Goal: Task Accomplishment & Management: Manage account settings

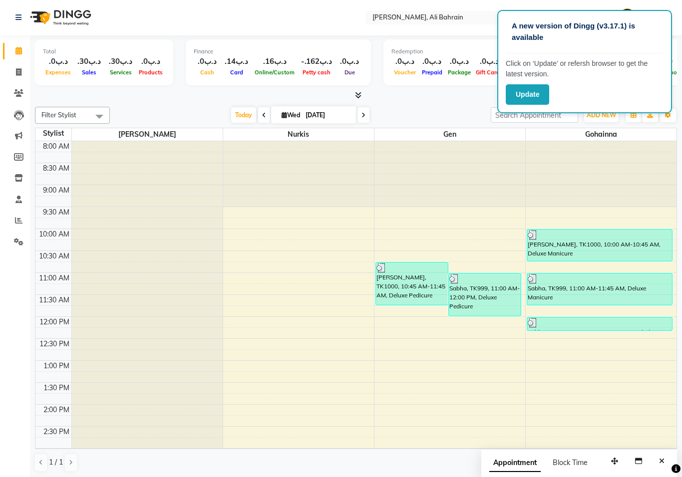
scroll to position [132, 0]
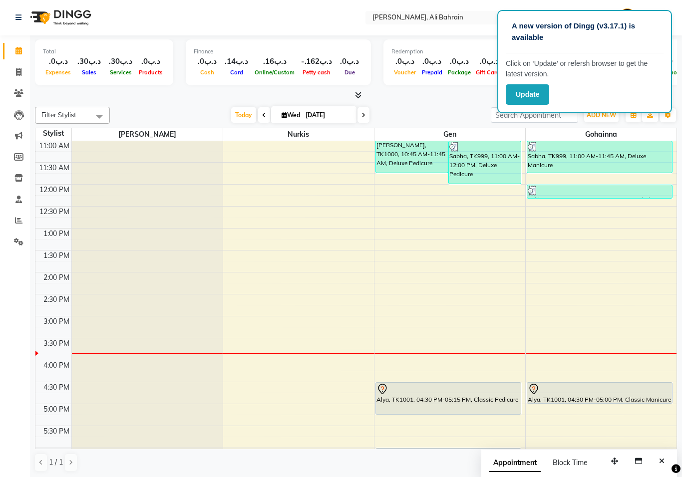
click at [385, 390] on icon at bounding box center [382, 389] width 12 height 12
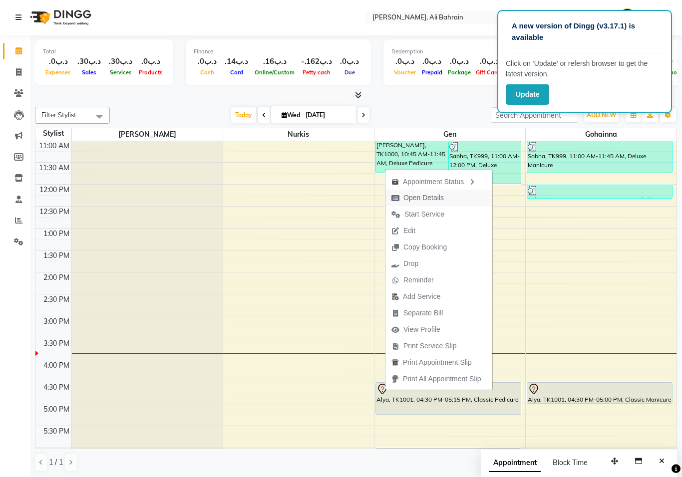
click at [430, 198] on span "Open Details" at bounding box center [423, 198] width 40 height 10
select select "7"
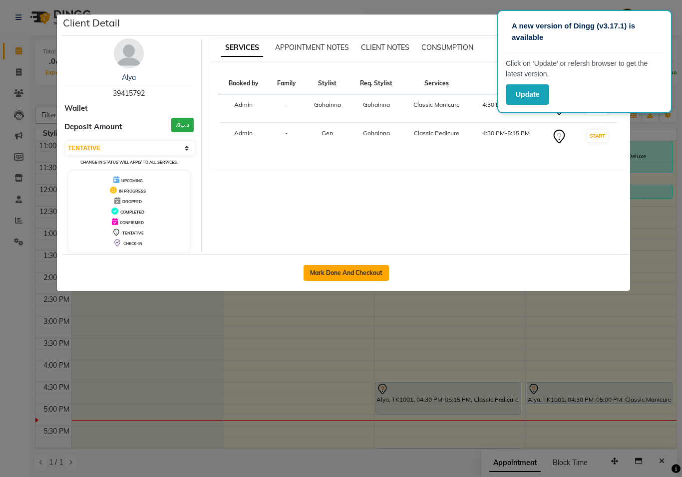
click at [358, 274] on button "Mark Done And Checkout" at bounding box center [346, 273] width 85 height 16
select select "service"
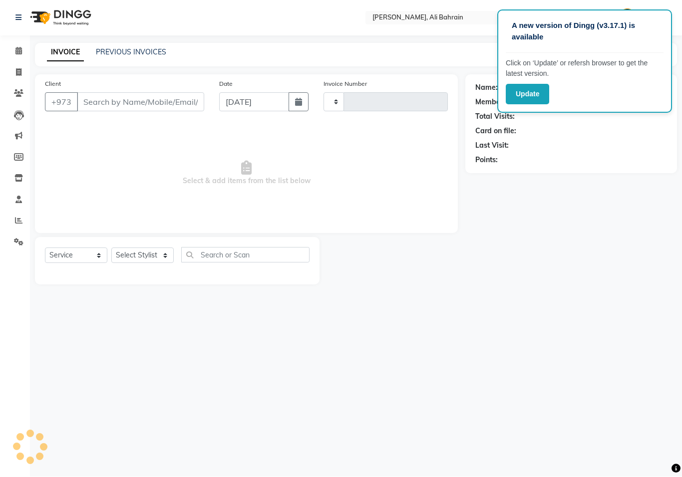
type input "0690"
select select "7769"
type input "39415792"
select select "69932"
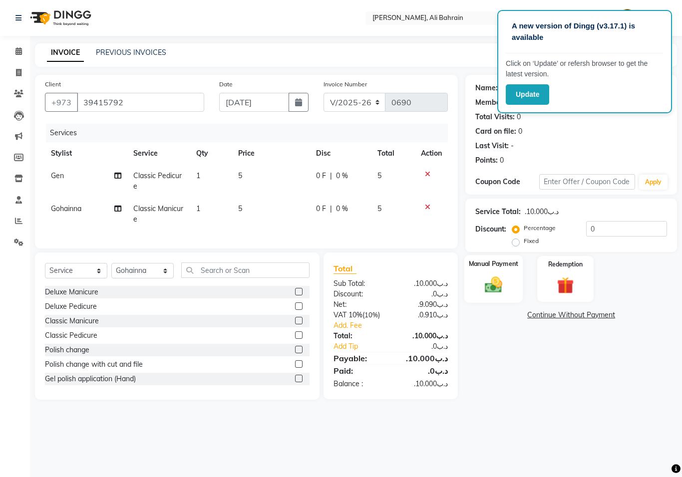
click at [479, 279] on div "Manual Payment" at bounding box center [493, 279] width 59 height 48
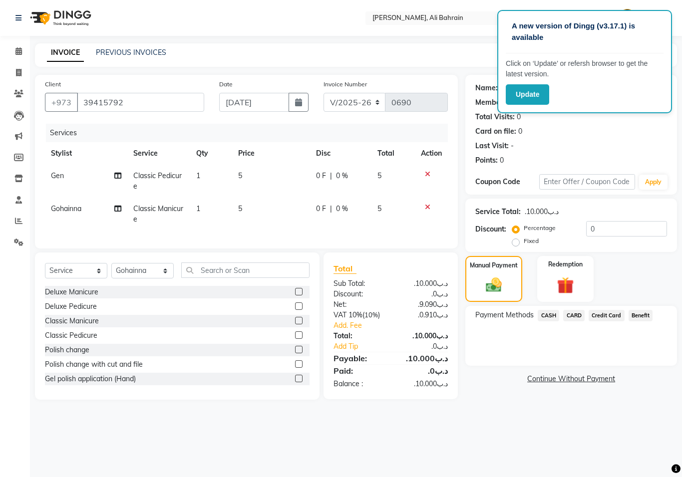
click at [574, 306] on div "Payment Methods CASH CARD Credit Card Benefit" at bounding box center [571, 336] width 212 height 60
click at [575, 318] on span "CARD" at bounding box center [573, 315] width 21 height 11
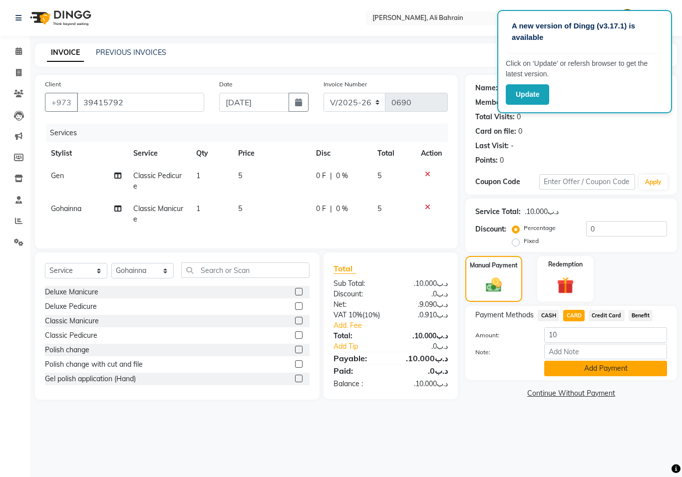
click at [571, 370] on button "Add Payment" at bounding box center [605, 368] width 123 height 15
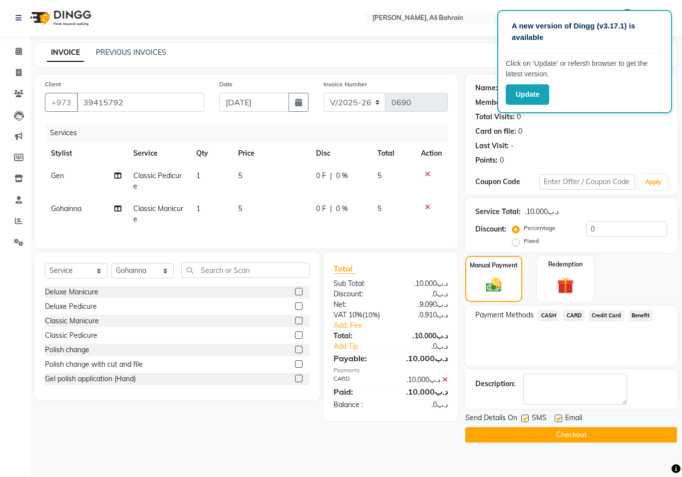
click at [547, 437] on button "Checkout" at bounding box center [571, 434] width 212 height 15
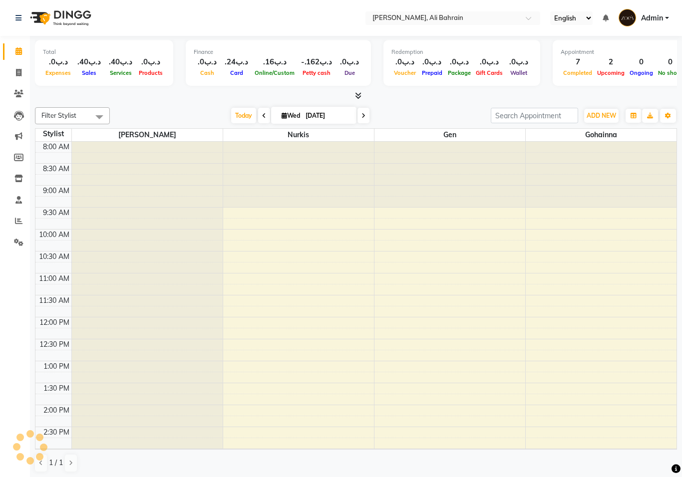
scroll to position [376, 0]
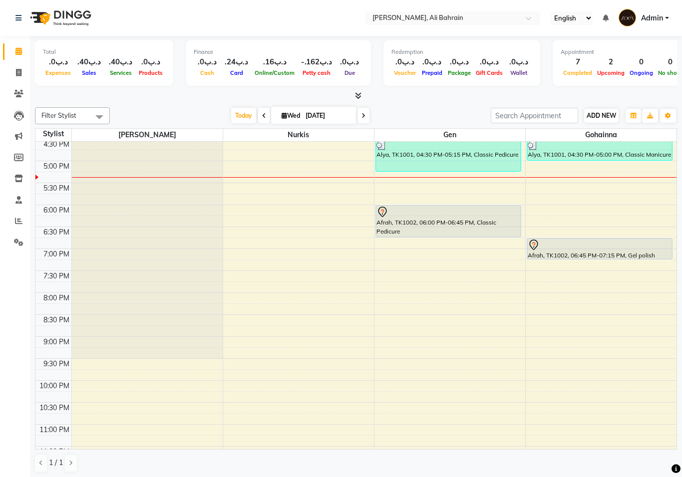
click at [602, 115] on span "ADD NEW" at bounding box center [601, 115] width 29 height 7
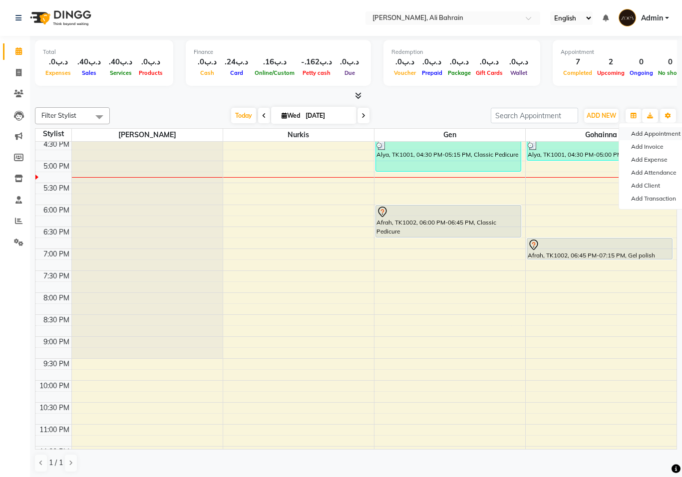
click at [664, 134] on button "Add Appointment" at bounding box center [658, 133] width 79 height 13
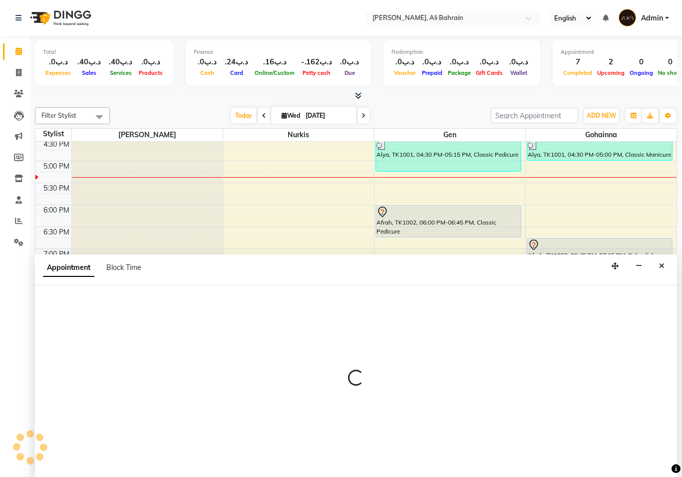
select select "540"
select select "tentative"
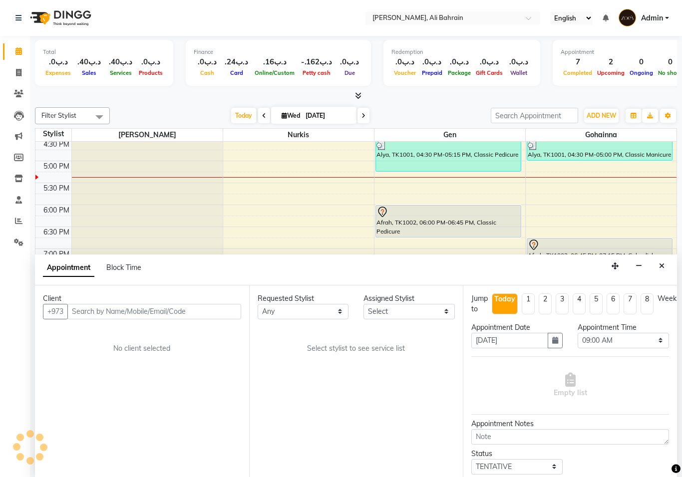
scroll to position [0, 0]
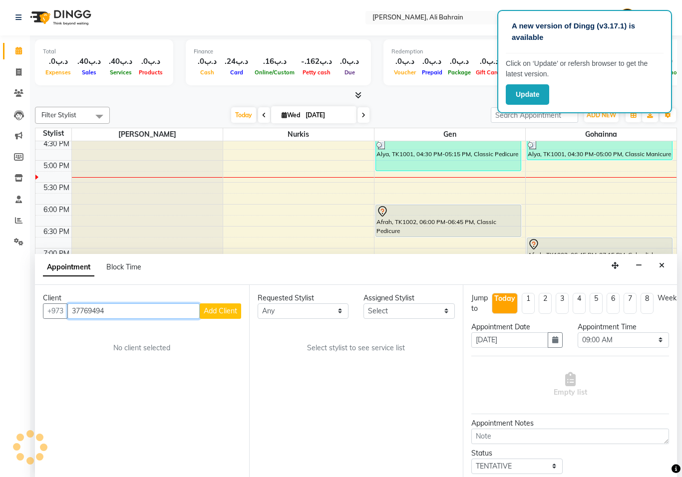
type input "37769494"
click at [222, 307] on span "Add Client" at bounding box center [220, 311] width 33 height 9
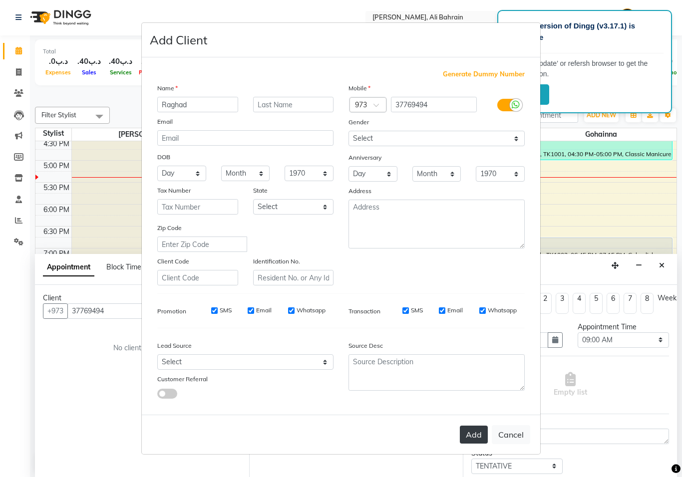
type input "Raghad"
click at [475, 434] on button "Add" at bounding box center [474, 435] width 28 height 18
select select
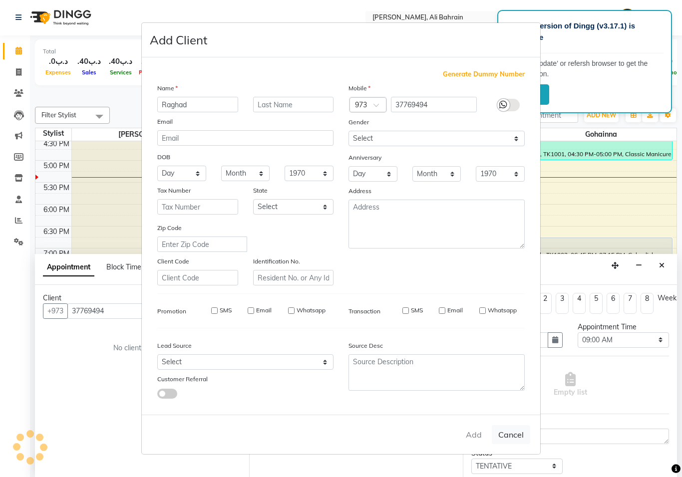
select select
checkbox input "false"
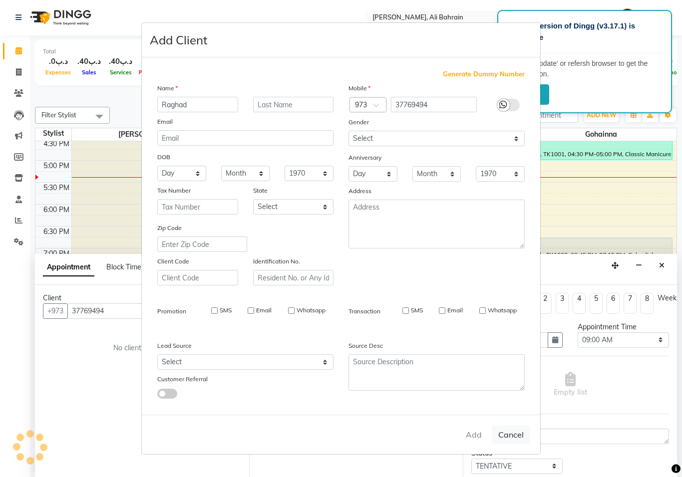
checkbox input "false"
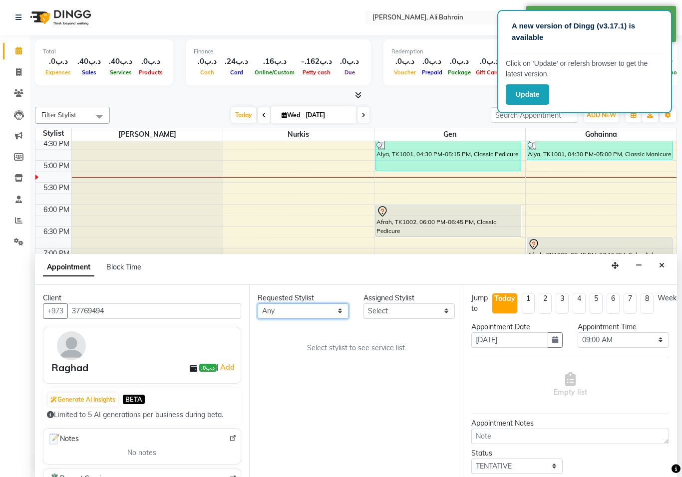
click at [330, 304] on select "Any Gen [PERSON_NAME]" at bounding box center [303, 311] width 91 height 15
select select "69932"
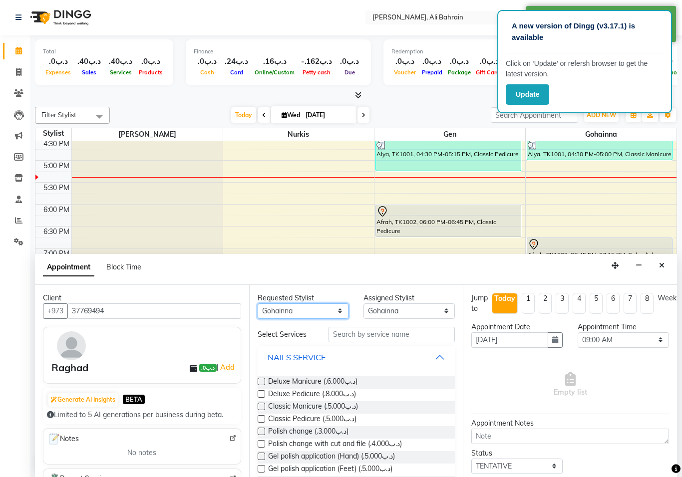
click at [322, 309] on select "Any Gen [PERSON_NAME]" at bounding box center [303, 311] width 91 height 15
select select "69931"
click at [260, 390] on label at bounding box center [261, 393] width 7 height 7
click at [260, 392] on input "checkbox" at bounding box center [261, 395] width 6 height 6
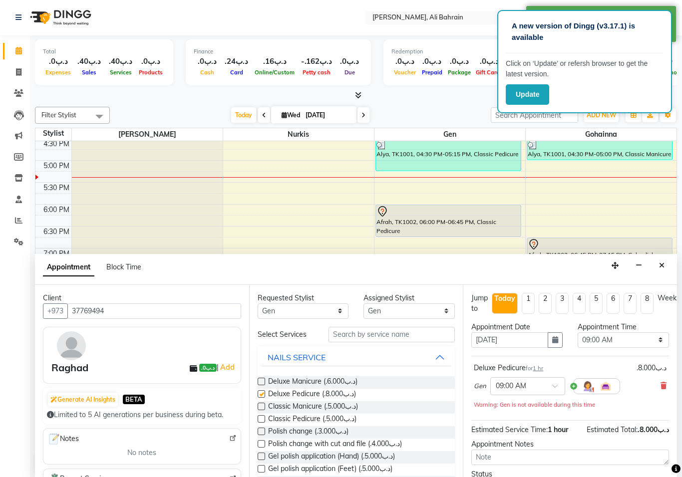
checkbox input "false"
click at [258, 378] on label at bounding box center [261, 381] width 7 height 7
click at [258, 379] on input "checkbox" at bounding box center [261, 382] width 6 height 6
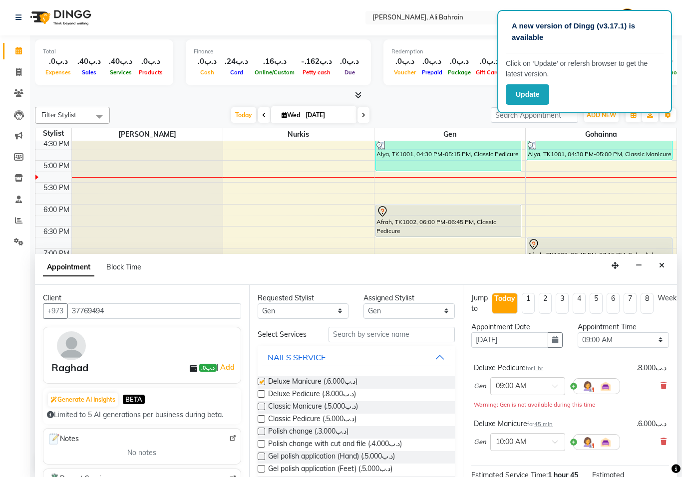
checkbox input "false"
click at [663, 384] on icon at bounding box center [663, 385] width 6 height 7
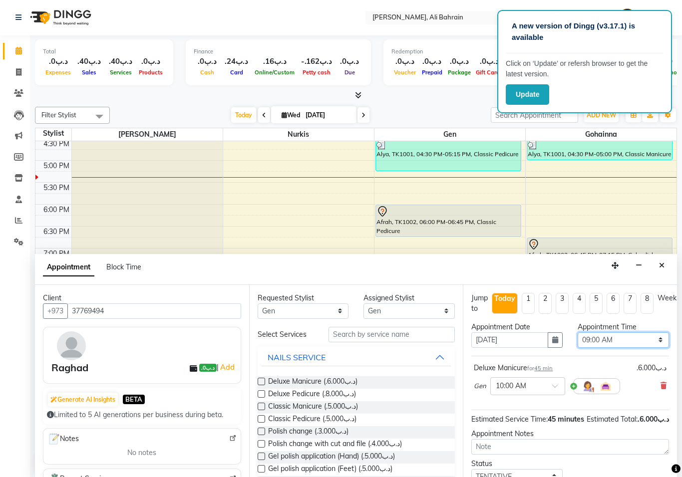
click at [660, 338] on select "Select 09:00 AM 09:15 AM 09:30 AM 09:45 AM 10:00 AM 10:15 AM 10:30 AM 10:45 AM …" at bounding box center [623, 339] width 91 height 15
select select "1080"
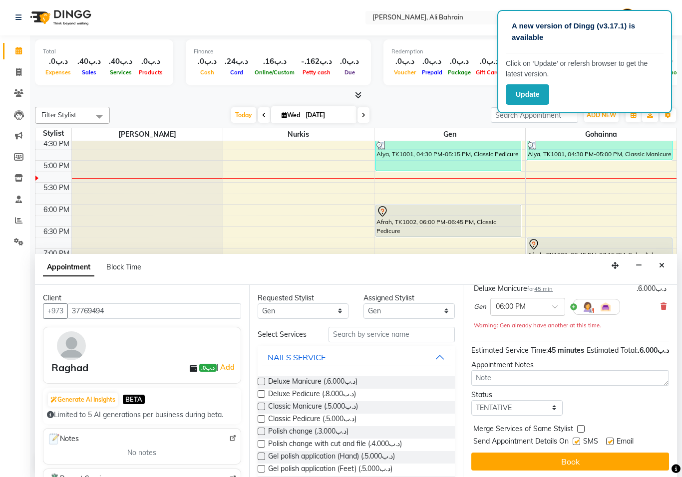
scroll to position [90, 0]
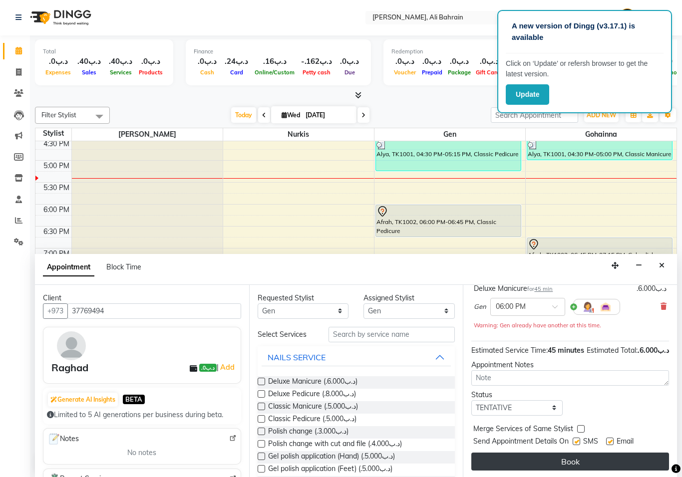
click at [575, 459] on button "Book" at bounding box center [570, 462] width 198 height 18
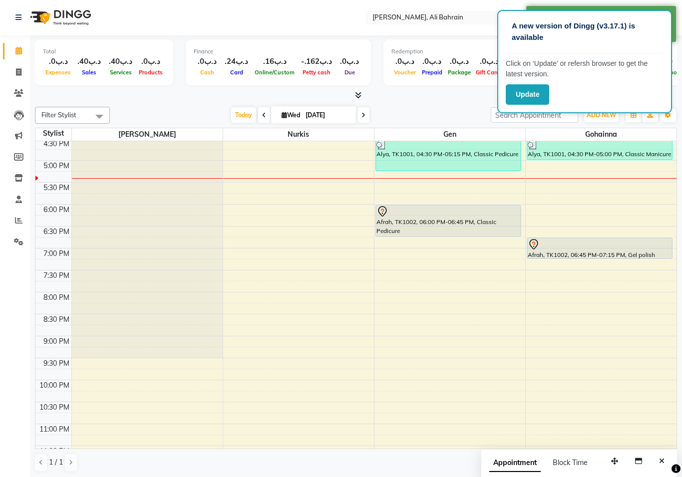
select select "69932"
select select "1230"
select select "tentative"
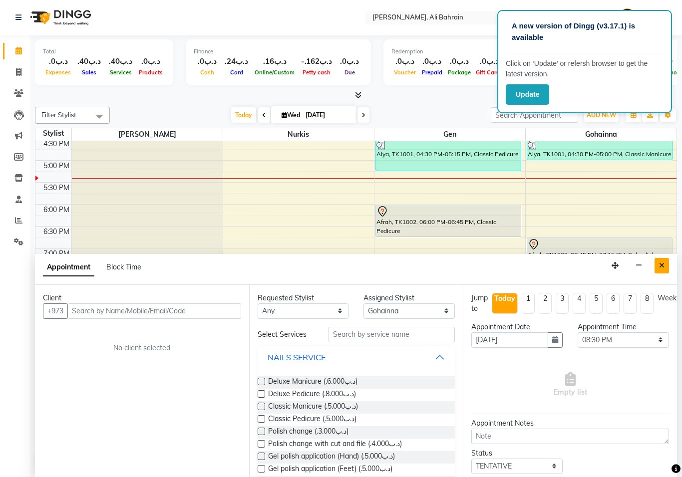
click at [661, 262] on icon "Close" at bounding box center [661, 265] width 5 height 7
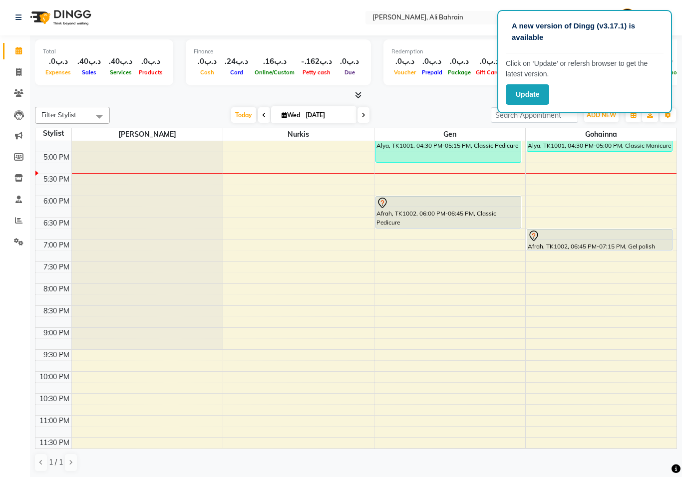
scroll to position [391, 0]
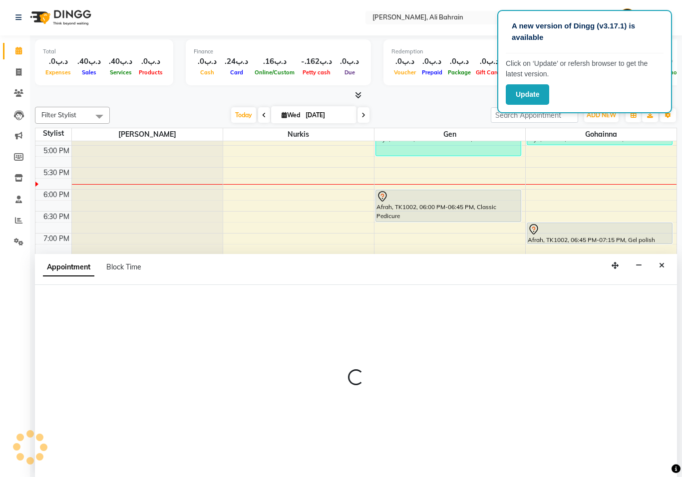
select select "69929"
select select "1335"
select select "tentative"
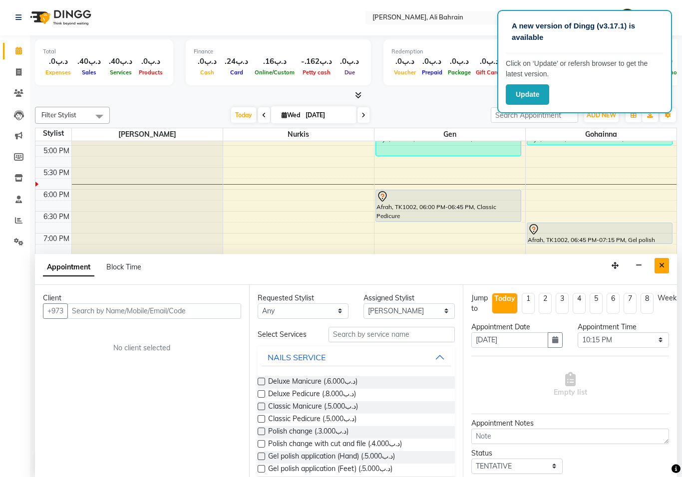
click at [657, 263] on button "Close" at bounding box center [661, 265] width 14 height 15
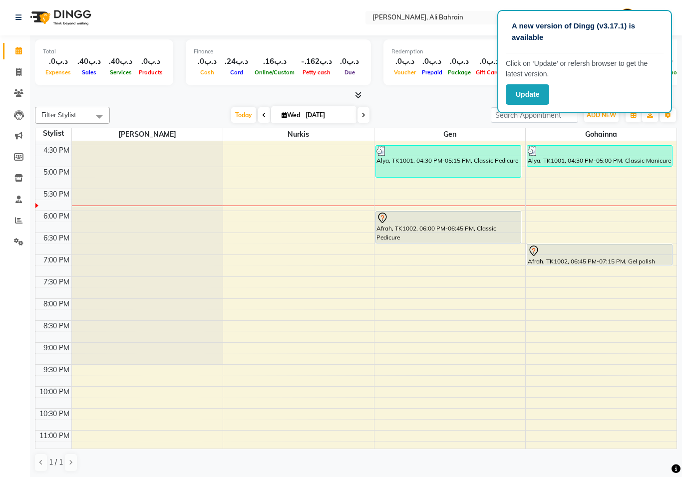
scroll to position [370, 0]
select select "69930"
select select "tentative"
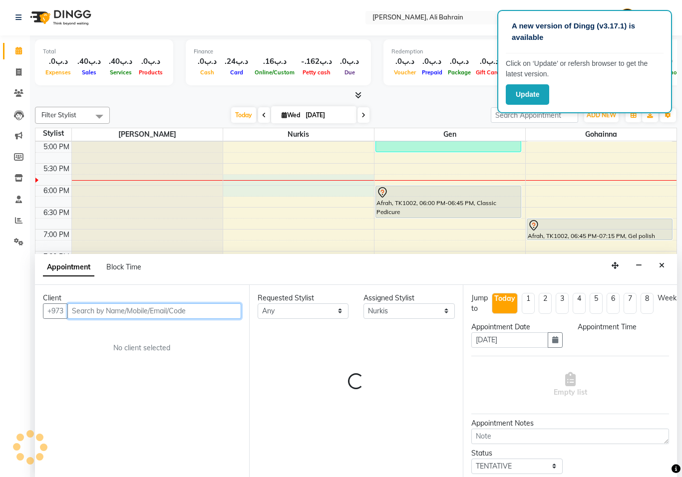
select select "1065"
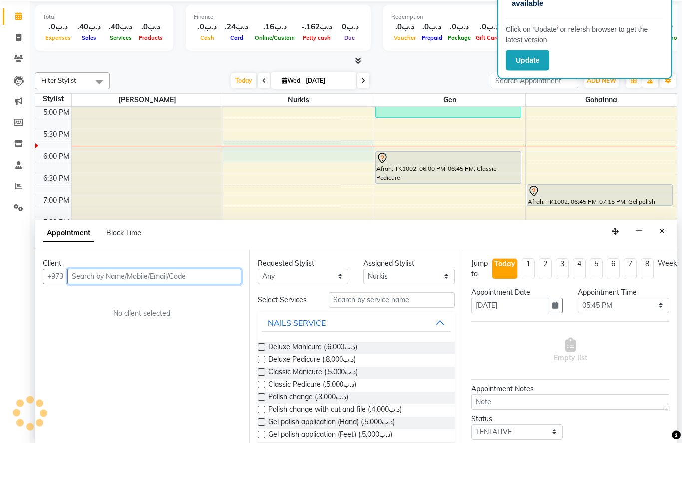
scroll to position [395, 0]
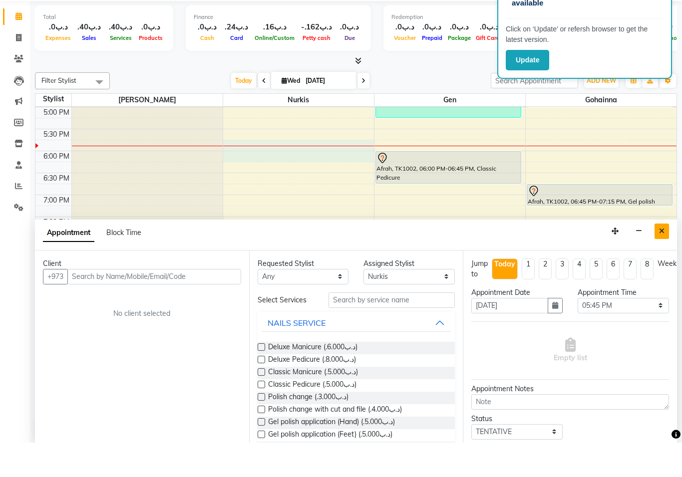
click at [661, 262] on icon "Close" at bounding box center [661, 265] width 5 height 7
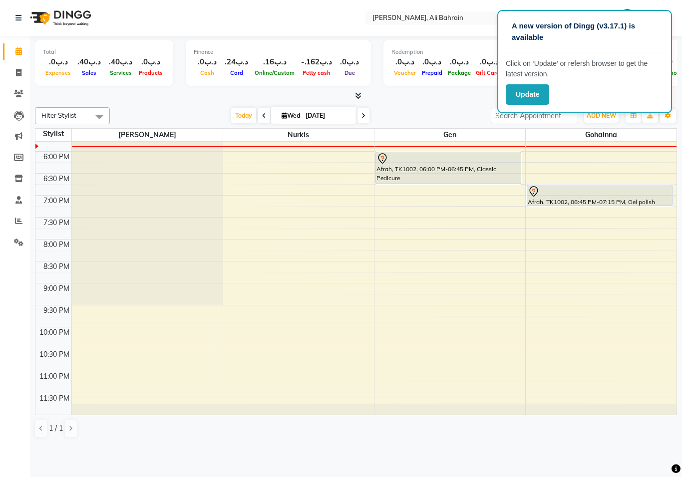
scroll to position [429, 0]
click at [607, 113] on span "ADD NEW" at bounding box center [601, 115] width 29 height 7
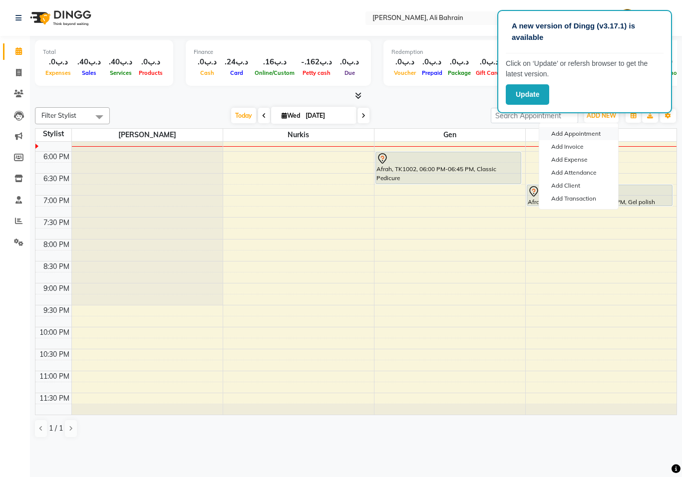
click at [591, 135] on button "Add Appointment" at bounding box center [578, 133] width 79 height 13
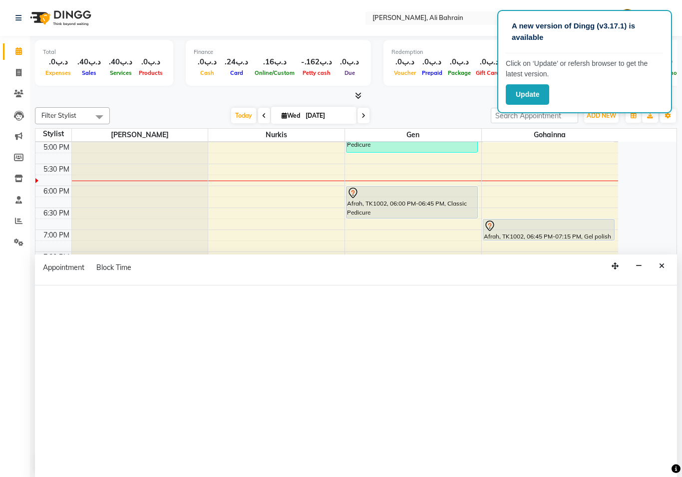
scroll to position [395, 0]
select select "540"
select select "tentative"
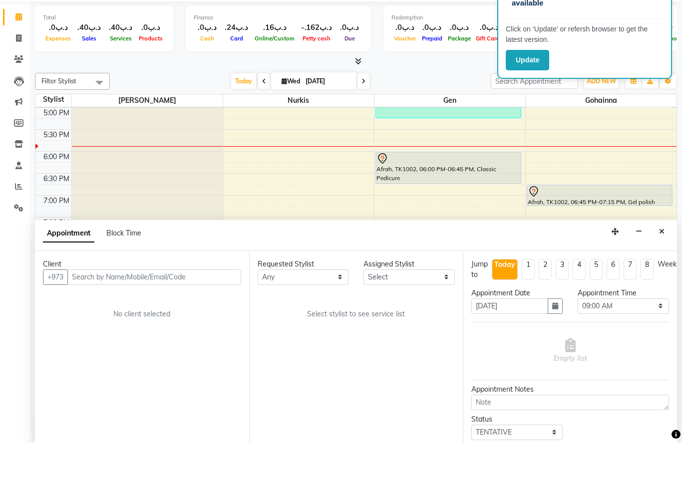
scroll to position [0, 0]
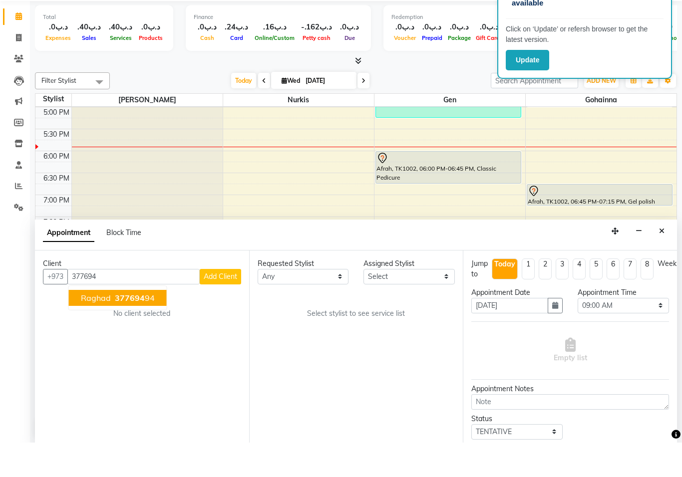
click at [147, 327] on ngb-highlight "377694 94" at bounding box center [134, 332] width 42 height 10
type input "37769494"
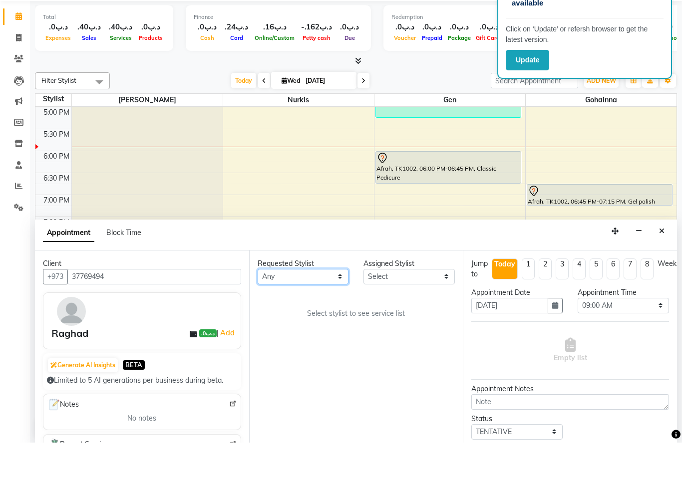
click at [345, 304] on select "Any Gen [PERSON_NAME]" at bounding box center [303, 311] width 91 height 15
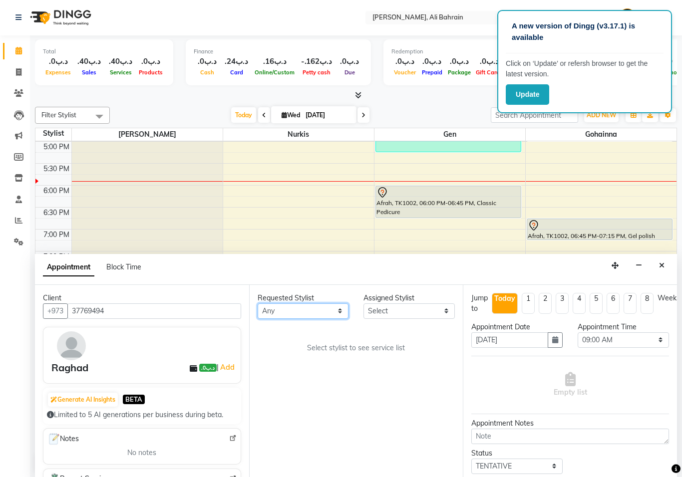
select select "69931"
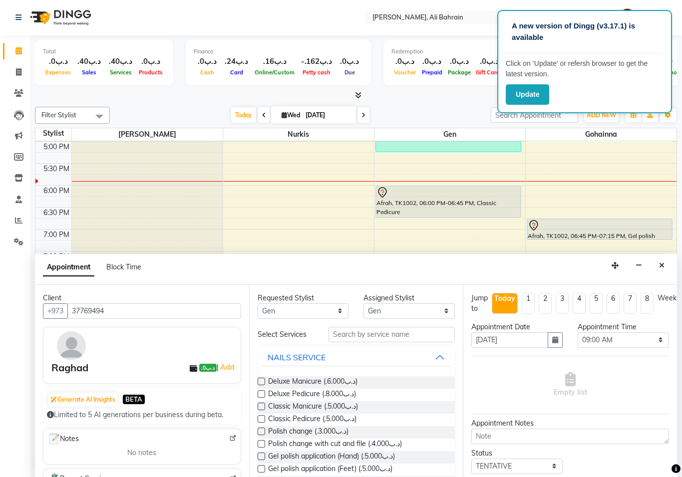
click at [263, 403] on label at bounding box center [261, 406] width 7 height 7
click at [263, 404] on input "checkbox" at bounding box center [261, 407] width 6 height 6
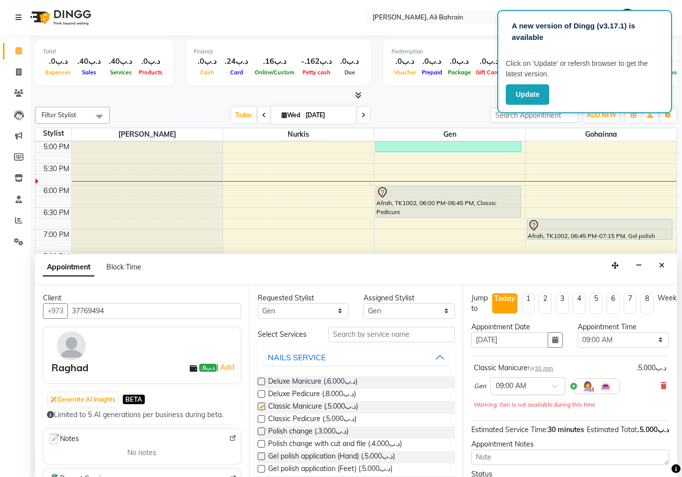
checkbox input "false"
click at [656, 337] on select "Select 09:00 AM 09:15 AM 09:30 AM 09:45 AM 10:00 AM 10:15 AM 10:30 AM 10:45 AM …" at bounding box center [623, 339] width 91 height 15
select select "1080"
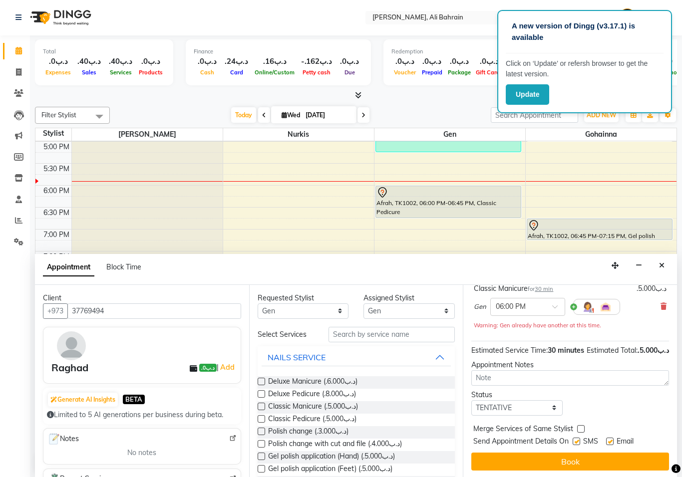
scroll to position [90, 0]
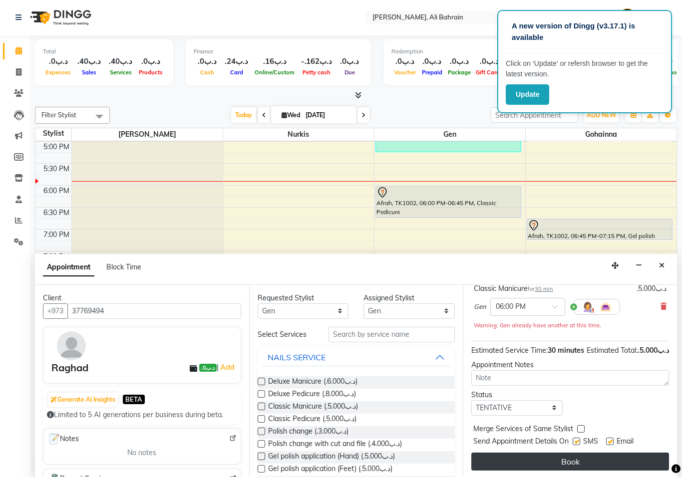
click at [555, 457] on button "Book" at bounding box center [570, 462] width 198 height 18
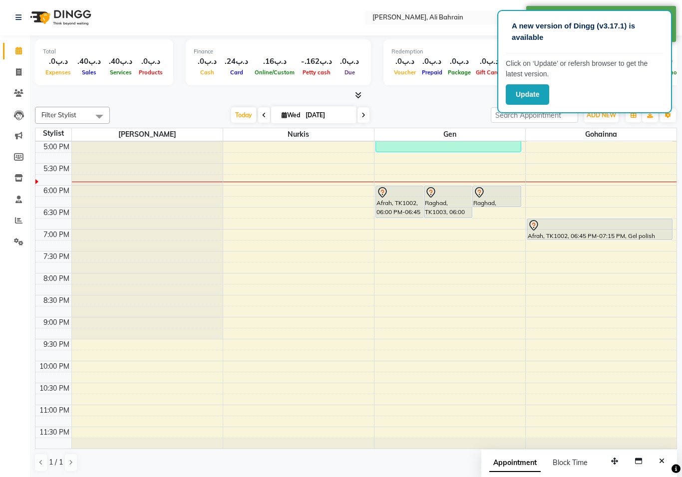
click at [434, 191] on icon at bounding box center [431, 193] width 12 height 12
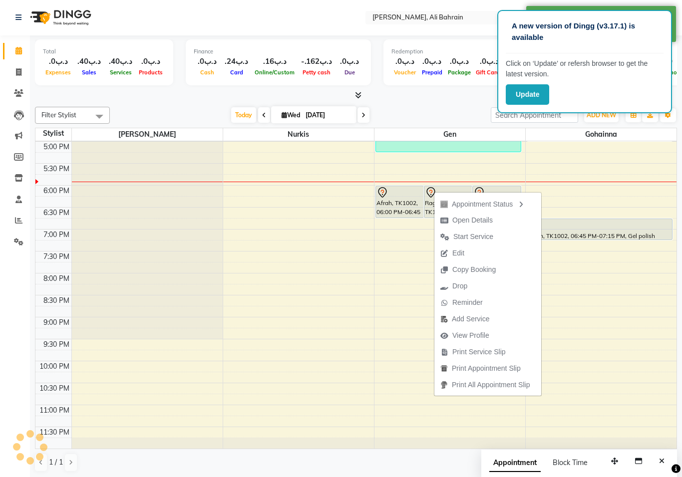
click at [434, 191] on div "Appointment Status Open Details Start Service Edit Copy Booking Drop Reminder A…" at bounding box center [488, 293] width 108 height 205
click at [454, 220] on span "Open Details" at bounding box center [472, 220] width 40 height 10
select select "7"
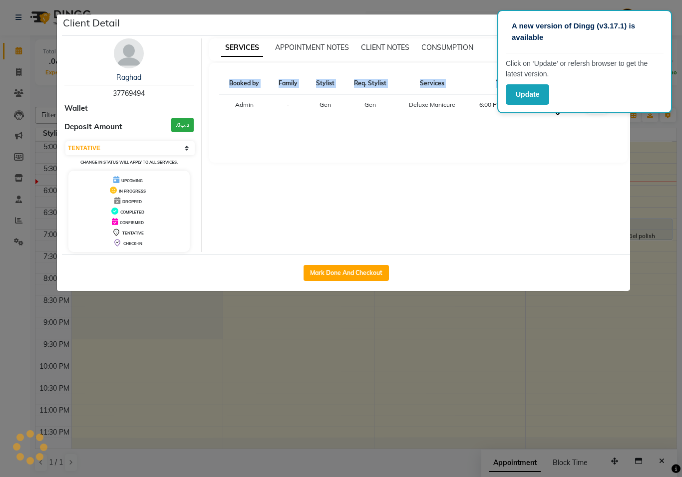
click at [454, 220] on div "SERVICES APPOINTMENT NOTES CLIENT NOTES CONSUMPTION Booked by Family Stylist Re…" at bounding box center [419, 145] width 434 height 214
